Goal: Go to known website: Go to known website

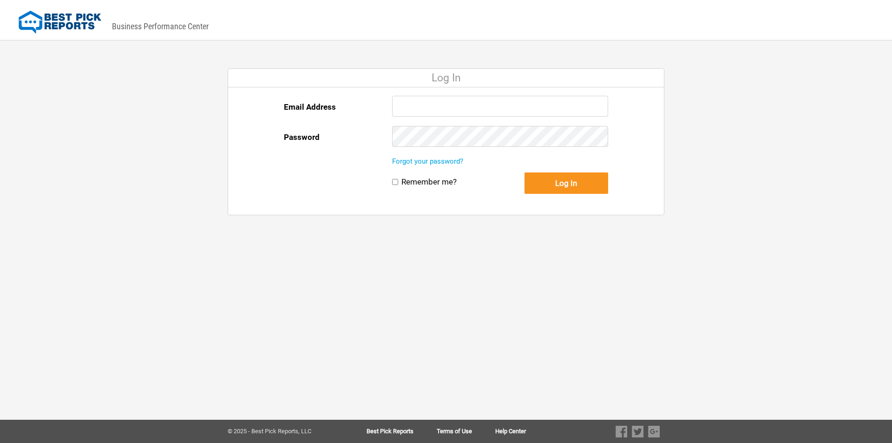
type input "[PERSON_NAME][EMAIL_ADDRESS][DOMAIN_NAME]"
click at [547, 182] on button "Log In" at bounding box center [567, 182] width 84 height 21
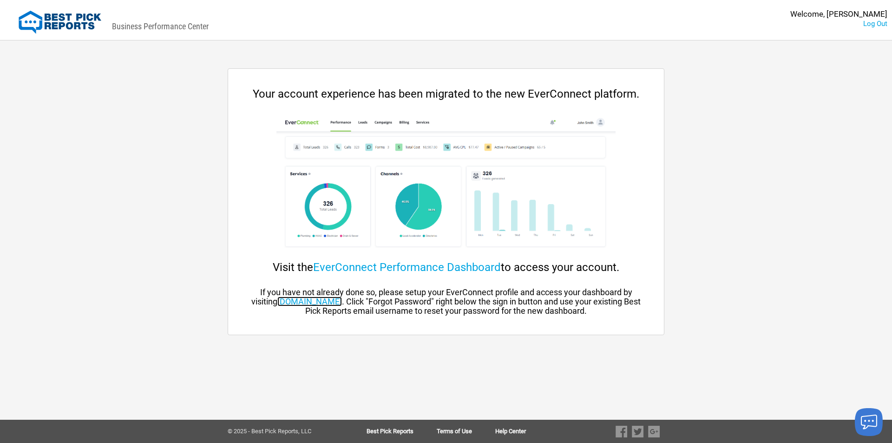
click at [340, 304] on link "[DOMAIN_NAME]" at bounding box center [309, 302] width 65 height 10
